Goal: Check status

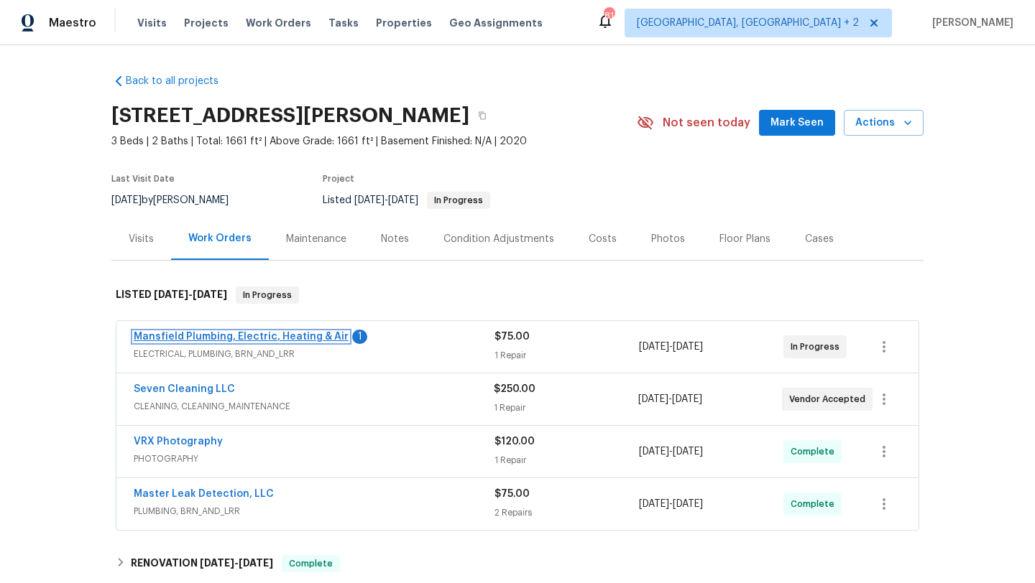
click at [281, 339] on link "Mansfield Plumbing, Electric, Heating & Air" at bounding box center [241, 337] width 215 height 10
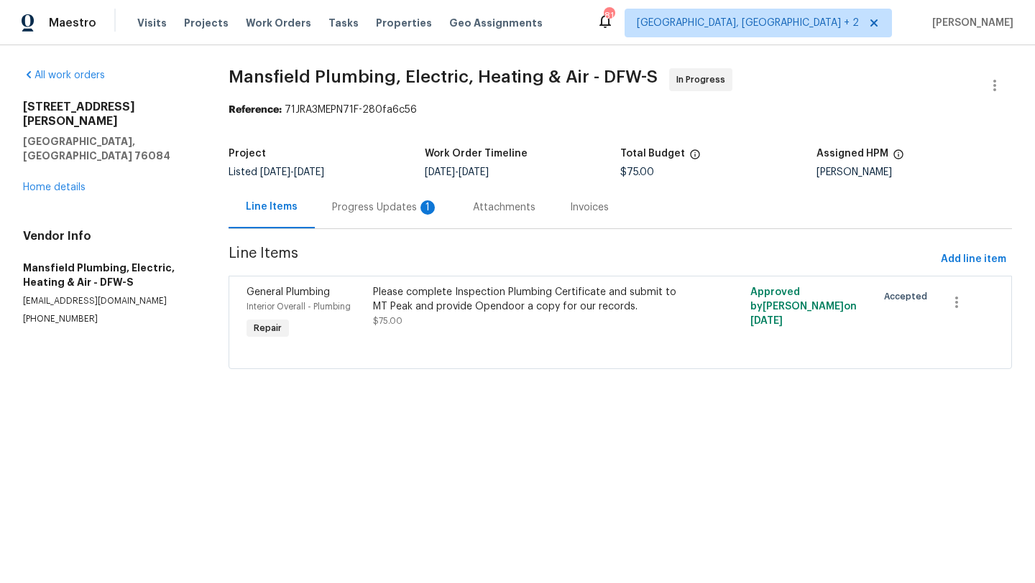
click at [388, 216] on div "Progress Updates 1" at bounding box center [385, 207] width 141 height 42
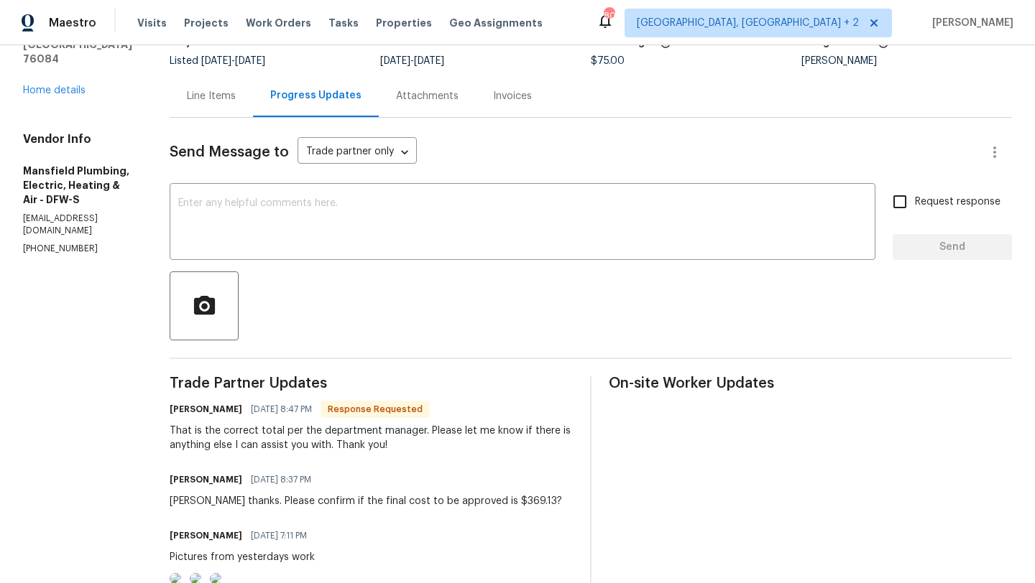
scroll to position [22, 0]
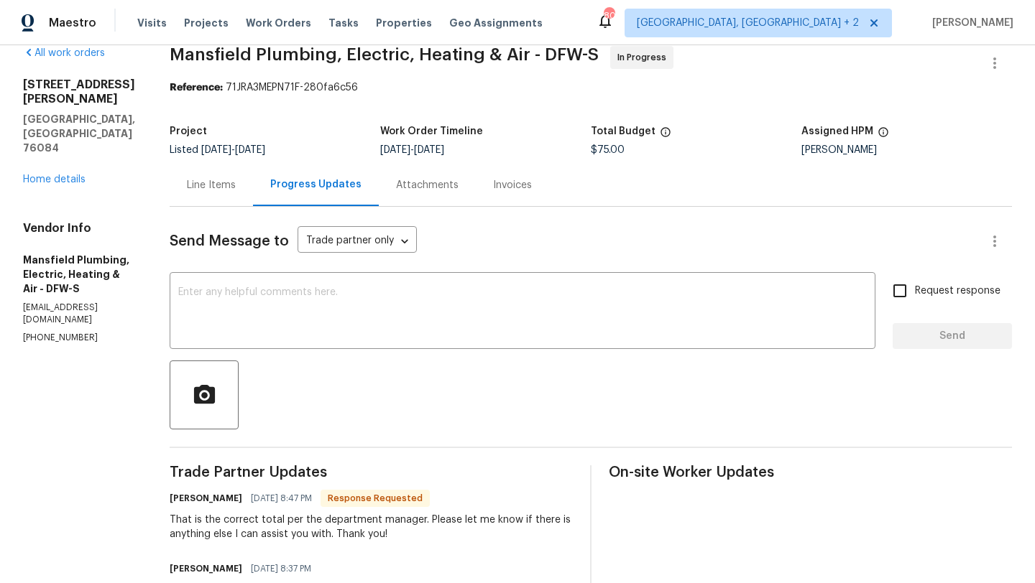
click at [458, 189] on div "Attachments" at bounding box center [427, 185] width 63 height 14
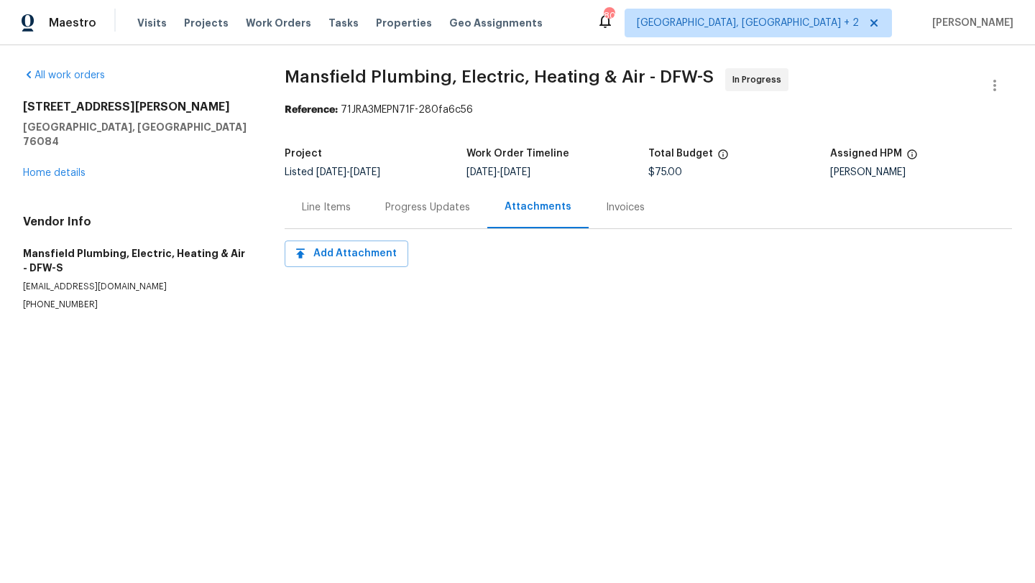
click at [417, 194] on div "Progress Updates" at bounding box center [427, 207] width 119 height 42
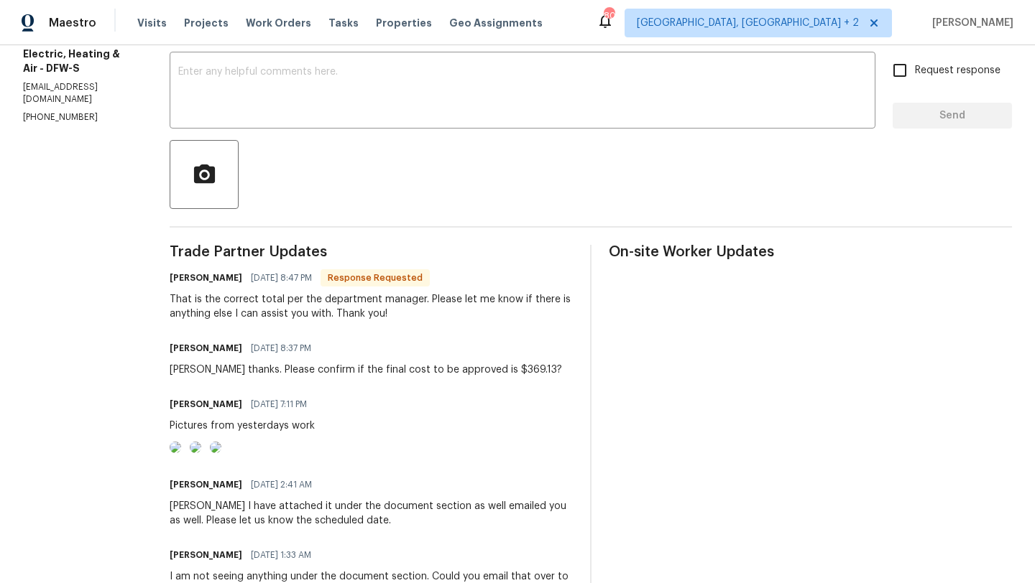
scroll to position [244, 0]
click at [221, 453] on img at bounding box center [215, 446] width 11 height 11
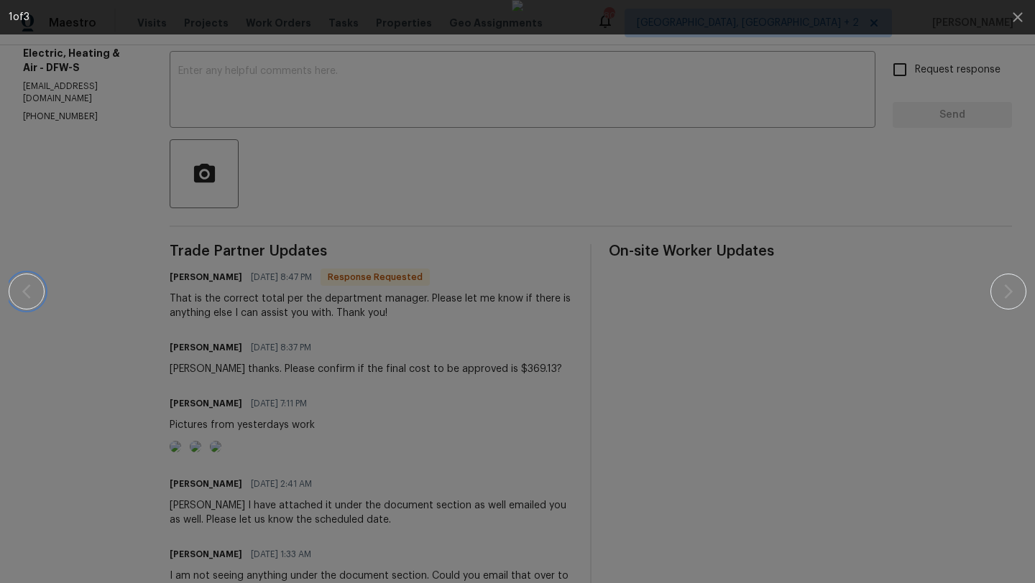
click at [37, 292] on button "button" at bounding box center [27, 292] width 36 height 36
click at [1025, 14] on icon "button" at bounding box center [1017, 17] width 17 height 17
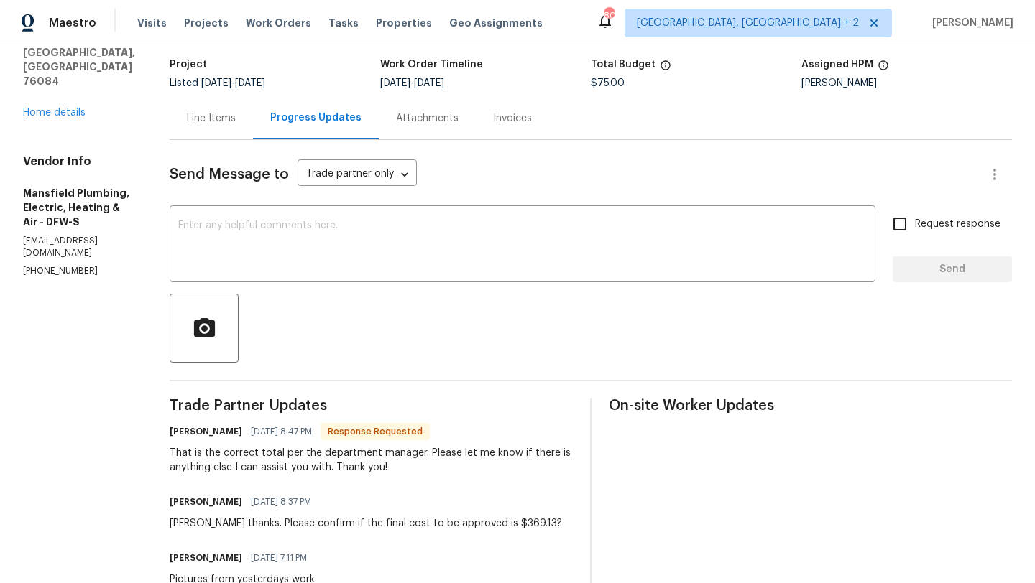
scroll to position [0, 0]
